Goal: Information Seeking & Learning: Learn about a topic

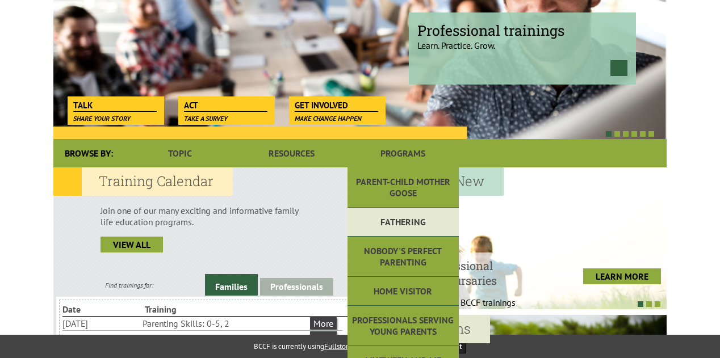
scroll to position [170, 0]
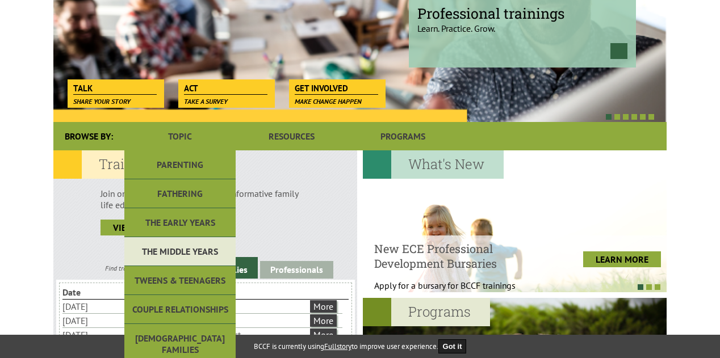
click at [189, 251] on link "The Middle Years" at bounding box center [179, 251] width 111 height 29
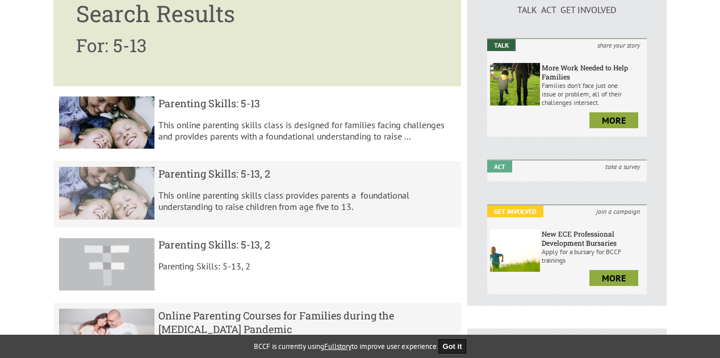
scroll to position [170, 0]
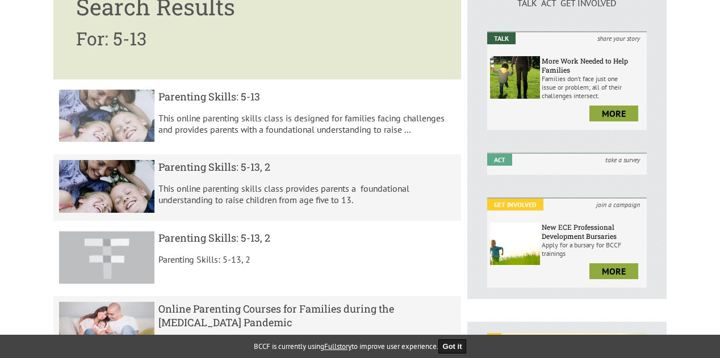
click at [240, 90] on h5 "Parenting Skills: 5-13" at bounding box center [307, 97] width 298 height 14
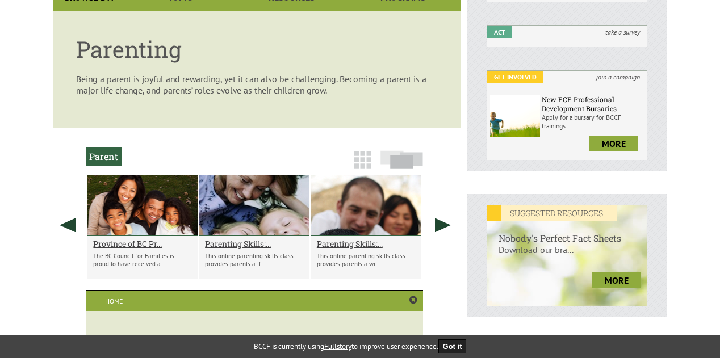
scroll to position [215, 0]
